Goal: Information Seeking & Learning: Learn about a topic

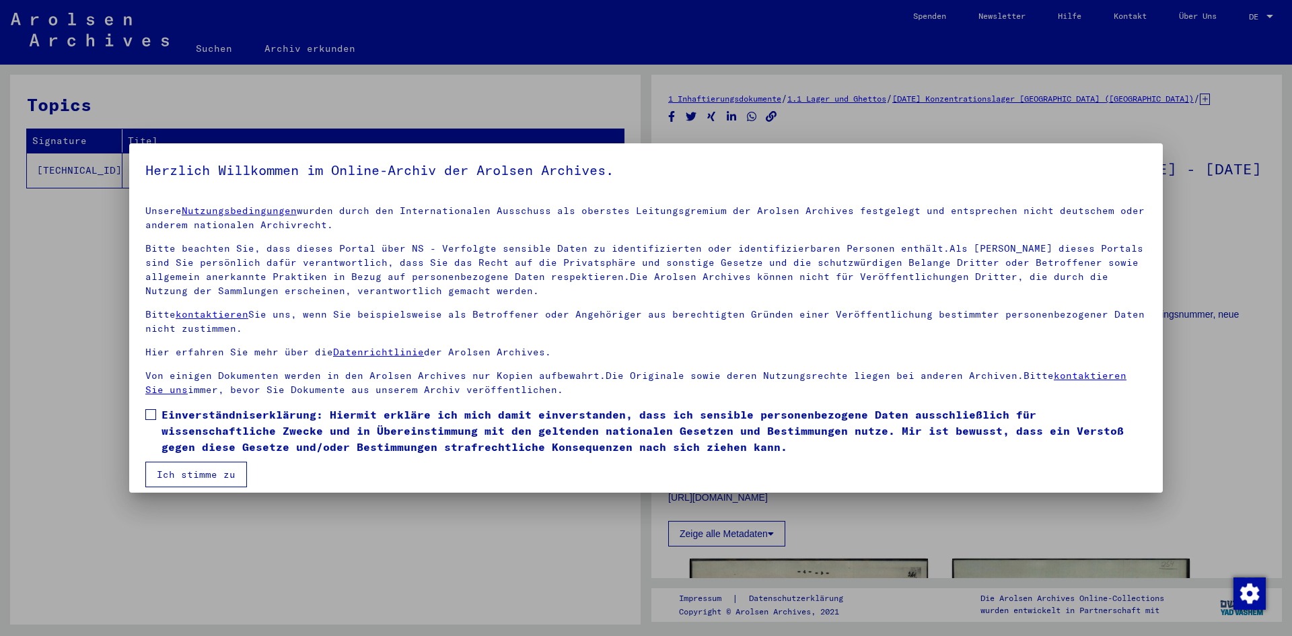
click at [195, 477] on button "Ich stimme zu" at bounding box center [196, 475] width 102 height 26
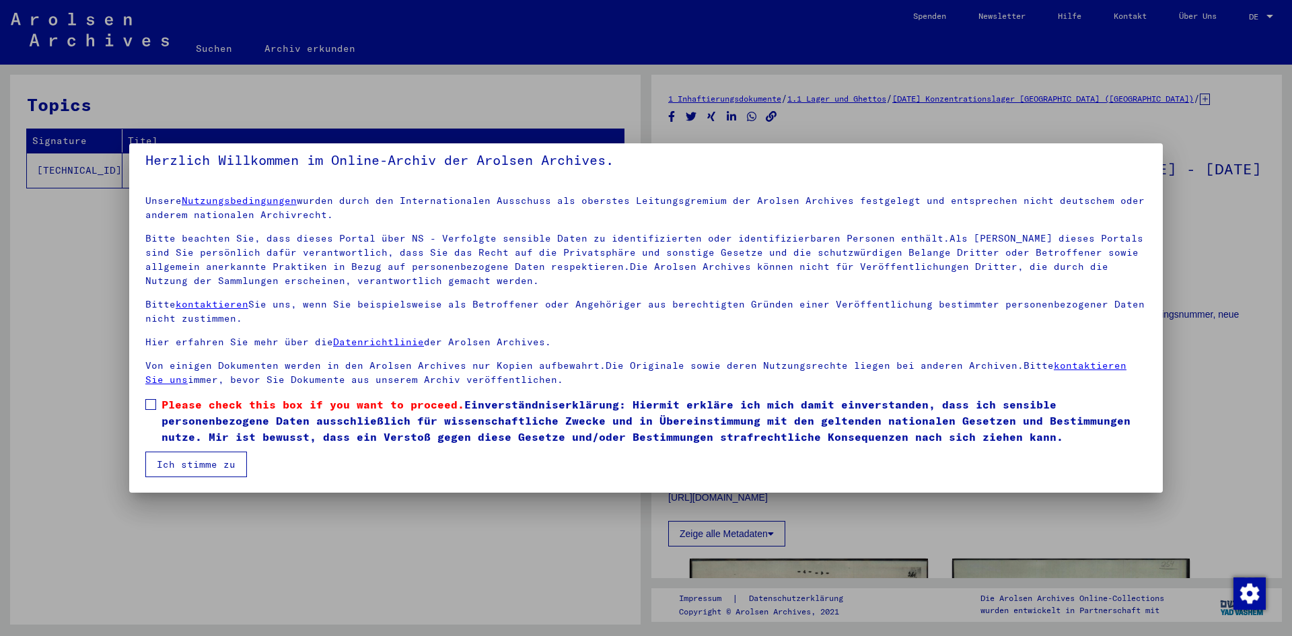
click at [150, 404] on span at bounding box center [150, 404] width 11 height 11
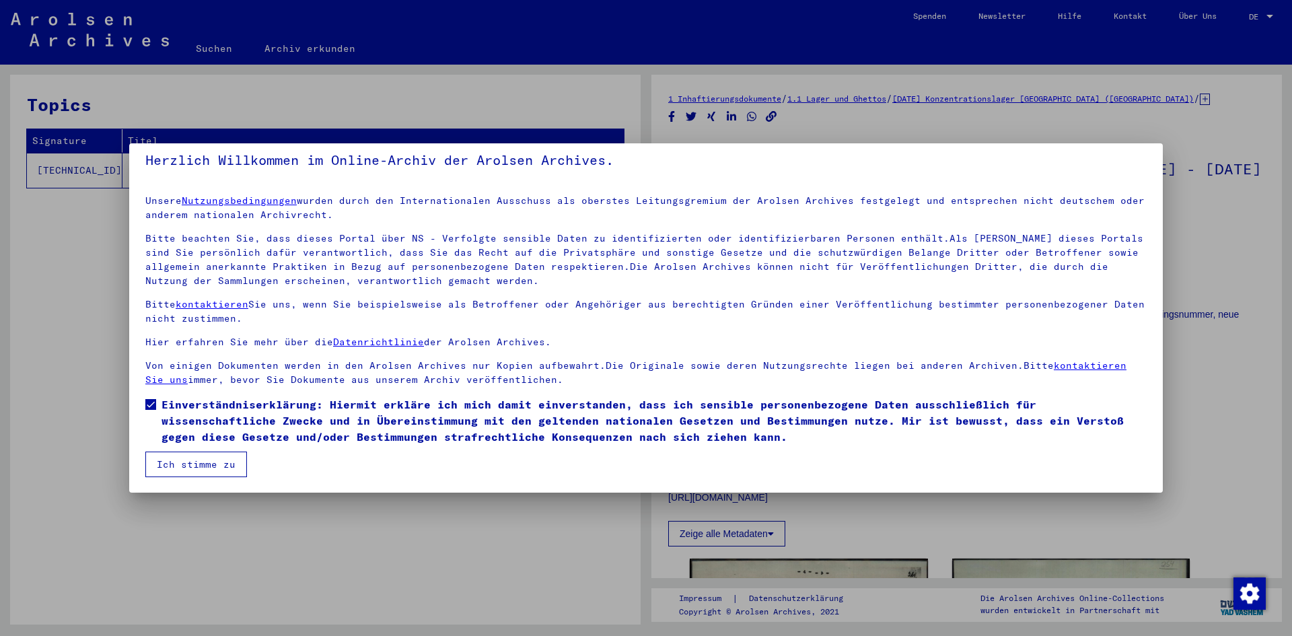
click at [218, 464] on button "Ich stimme zu" at bounding box center [196, 465] width 102 height 26
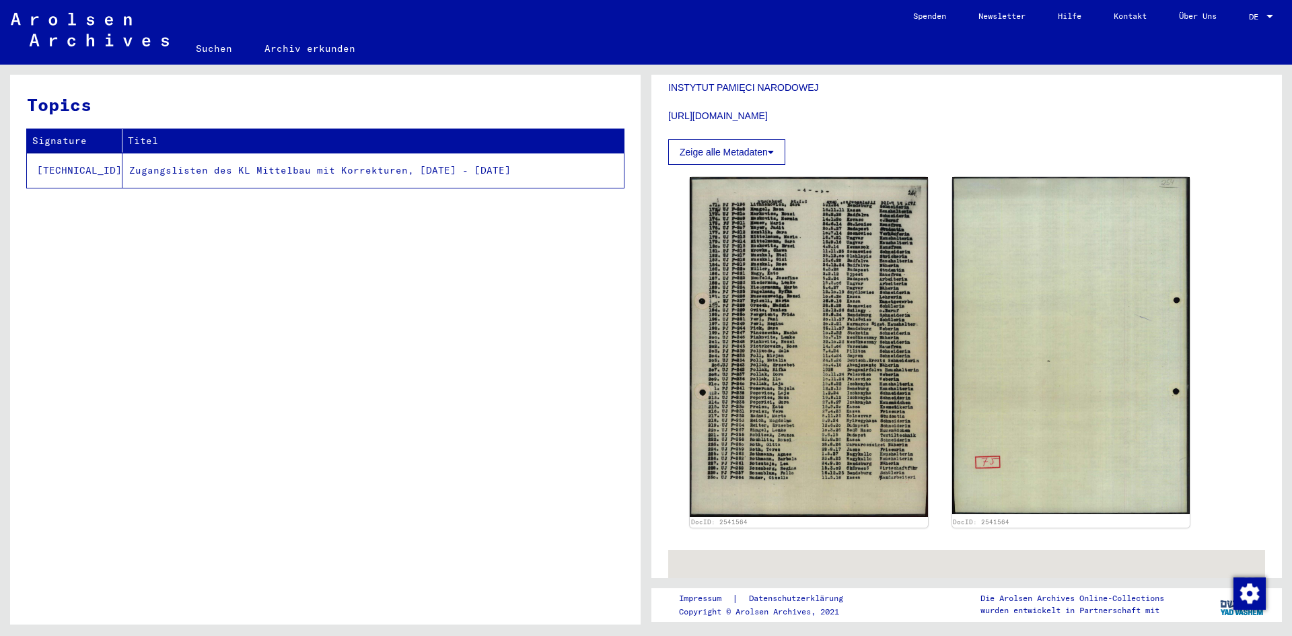
scroll to position [386, 0]
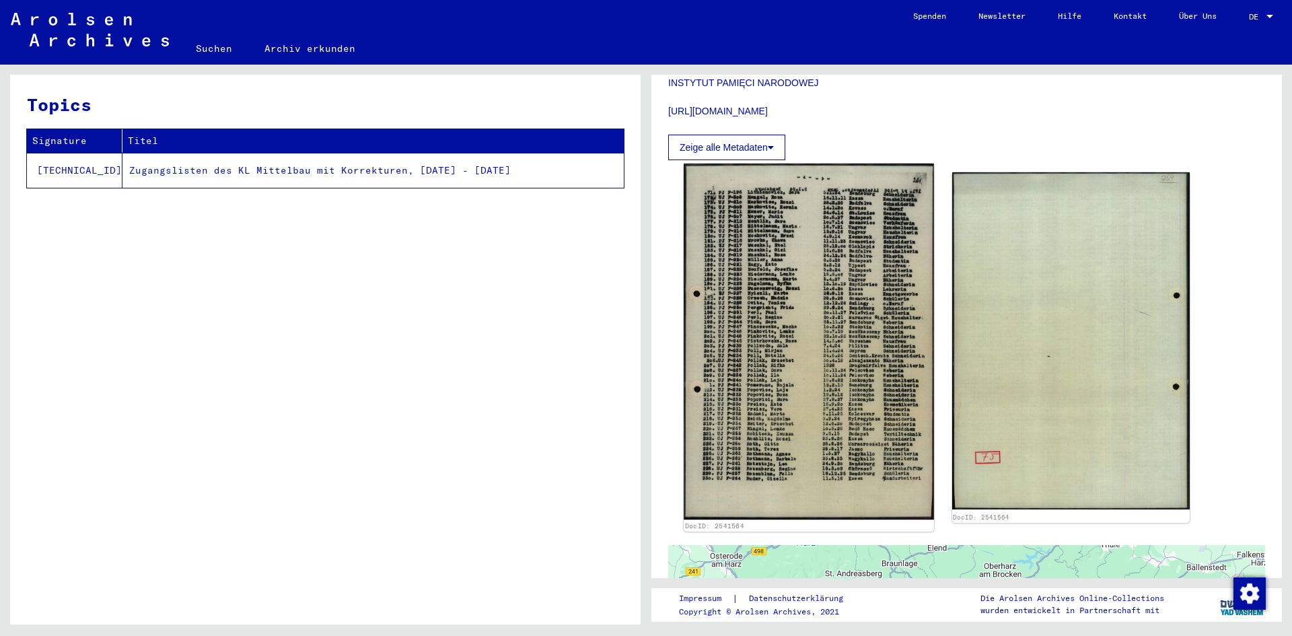
click at [787, 357] on img at bounding box center [809, 342] width 250 height 357
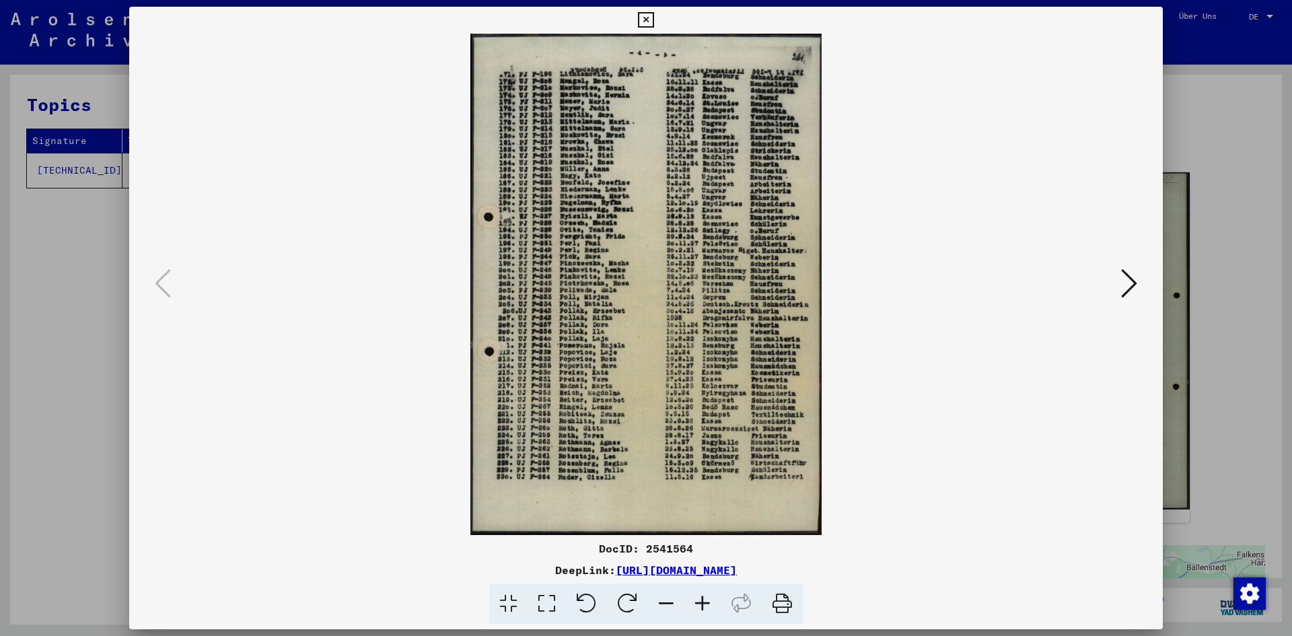
click at [625, 349] on img at bounding box center [646, 284] width 942 height 501
click at [703, 601] on icon at bounding box center [702, 604] width 36 height 41
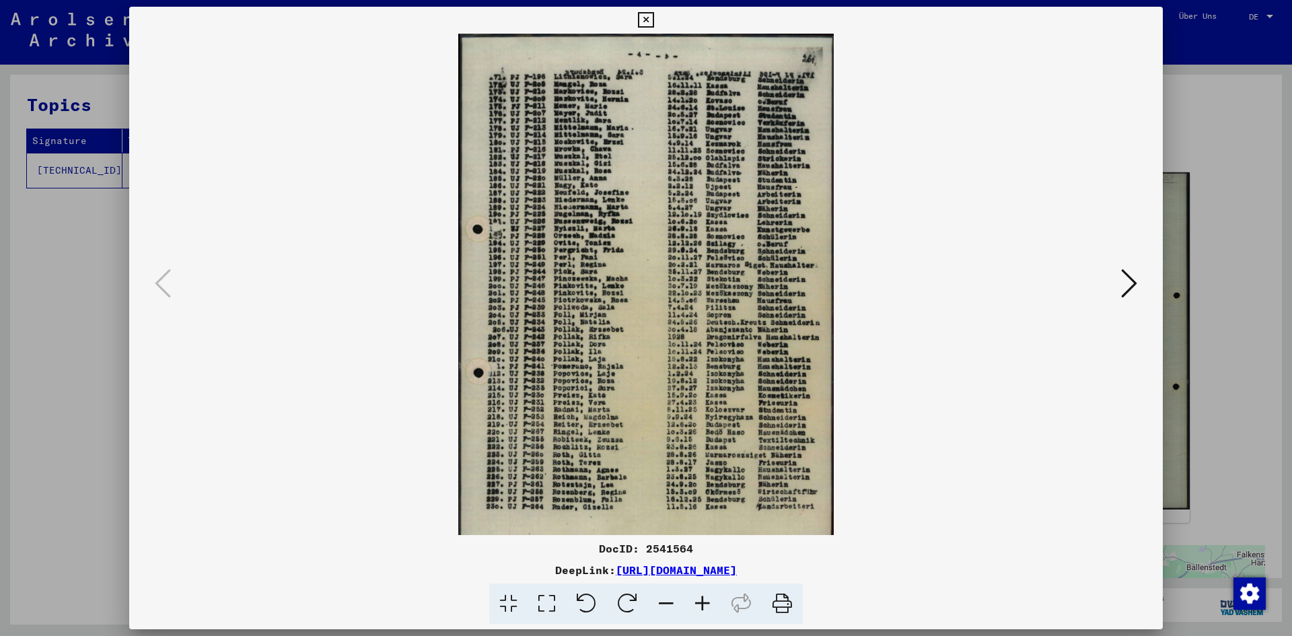
click at [703, 601] on icon at bounding box center [702, 604] width 36 height 41
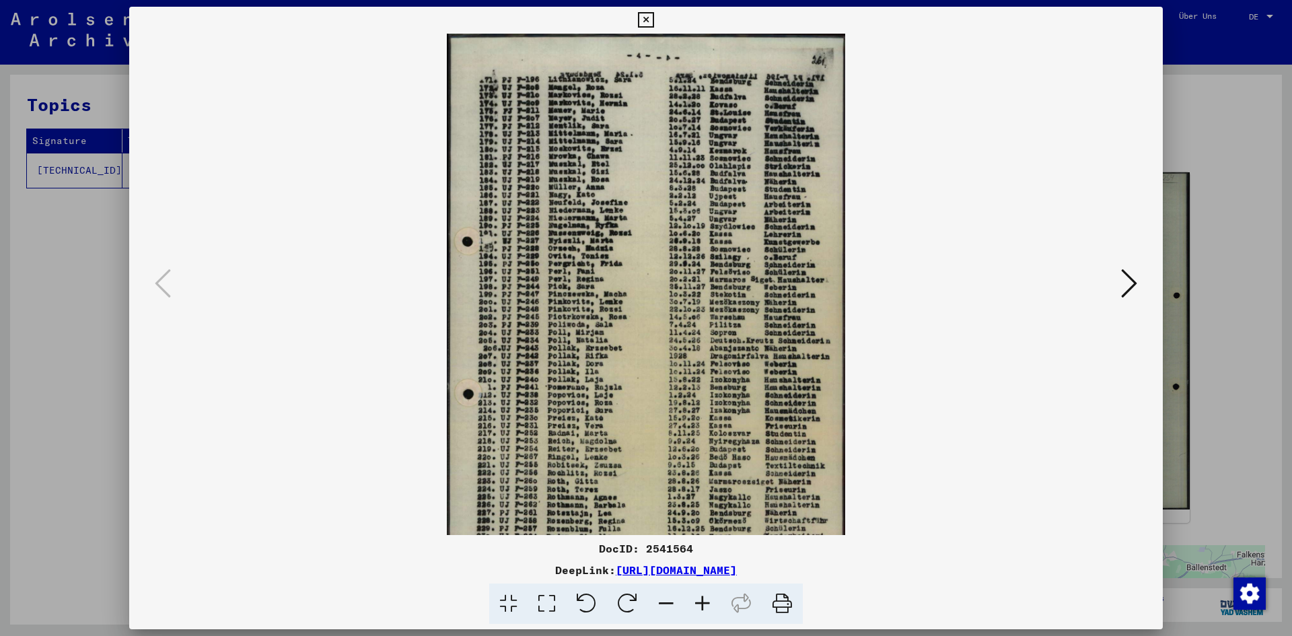
click at [703, 601] on icon at bounding box center [702, 604] width 36 height 41
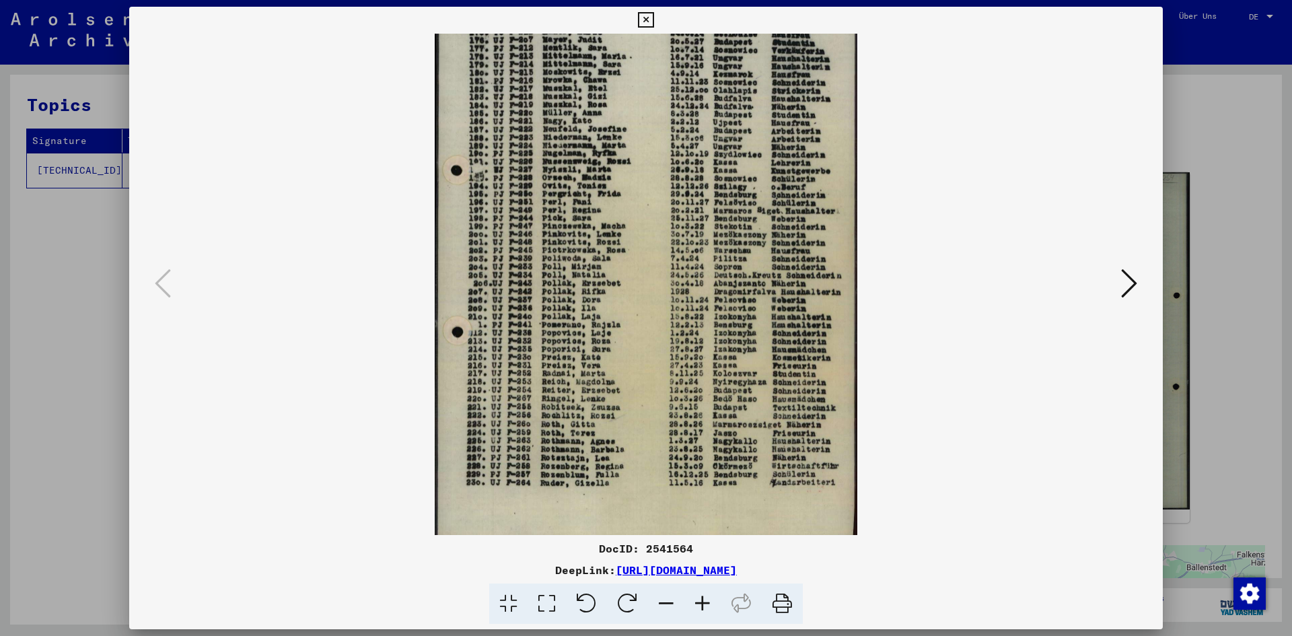
scroll to position [101, 0]
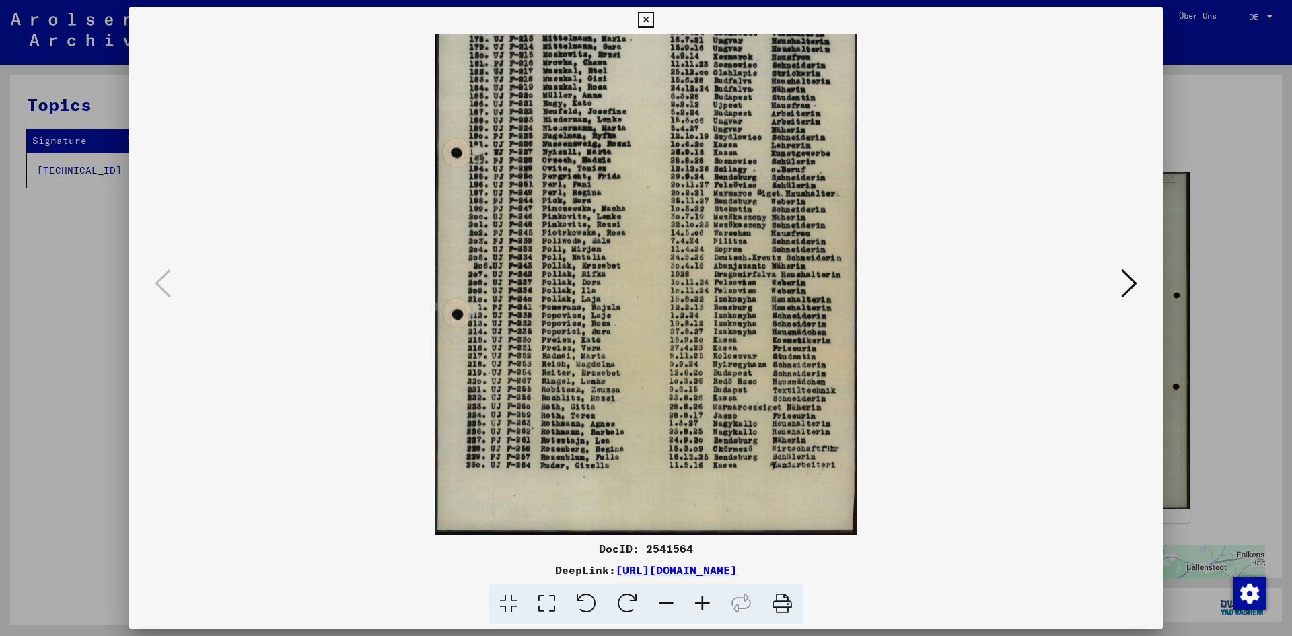
drag, startPoint x: 722, startPoint y: 444, endPoint x: 718, endPoint y: 308, distance: 135.3
click at [718, 308] on img at bounding box center [646, 234] width 422 height 602
